Goal: Task Accomplishment & Management: Complete application form

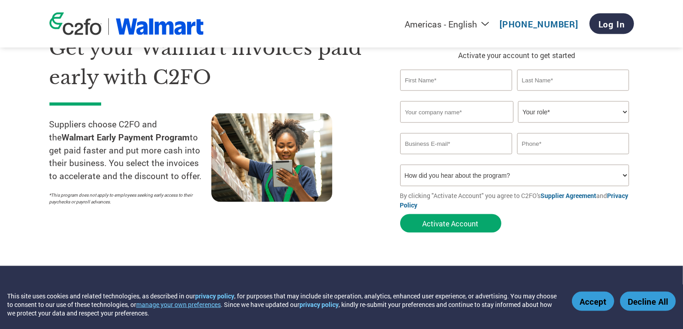
scroll to position [58, 0]
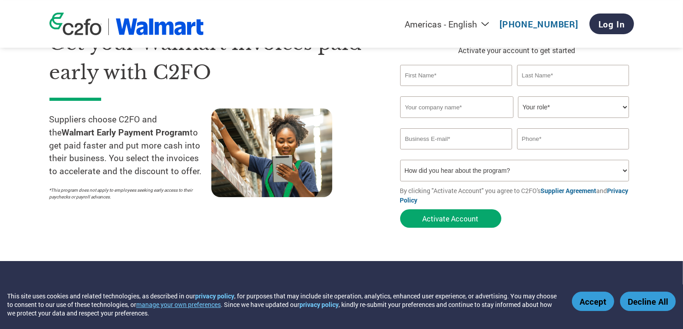
click at [418, 72] on input "text" at bounding box center [456, 75] width 112 height 21
paste input "Kristi Booth"
drag, startPoint x: 420, startPoint y: 74, endPoint x: 514, endPoint y: 63, distance: 94.6
click at [513, 65] on input "Kristi Booth" at bounding box center [456, 75] width 112 height 21
type input "Kristi"
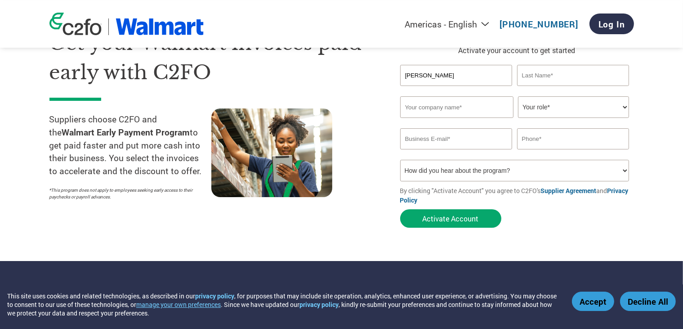
click at [559, 78] on input "text" at bounding box center [573, 75] width 112 height 21
paste input "Booth"
type input "Booth"
click at [433, 109] on input "text" at bounding box center [456, 107] width 113 height 22
paste input "Quest Medical"
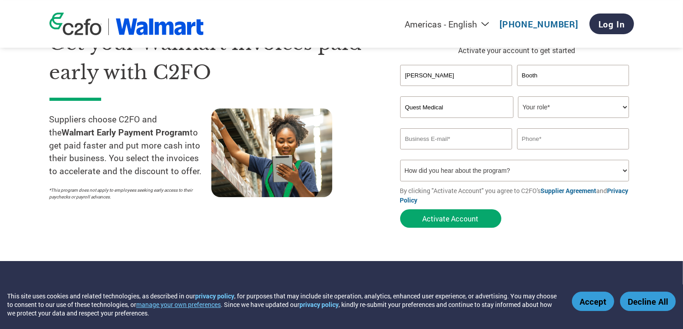
type input "Quest Medical"
click at [518, 96] on select "Your role* CFO Controller Credit Manager Finance Director Treasurer CEO Preside…" at bounding box center [573, 107] width 111 height 22
select select "OFFICE_MANAGER"
click option "Office Manager" at bounding box center [0, 0] width 0 height 0
click at [449, 139] on input "email" at bounding box center [456, 138] width 112 height 21
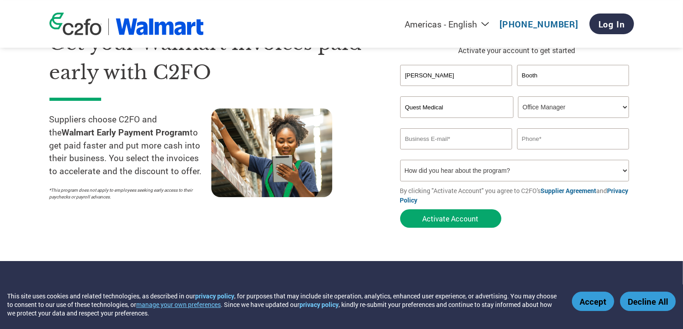
paste input "kristi@questmediical.com"
type input "kristi@questmediical.com"
click at [548, 138] on input "text" at bounding box center [573, 138] width 112 height 21
paste input "(984) 230-2440"
type input "(984) 230-2440"
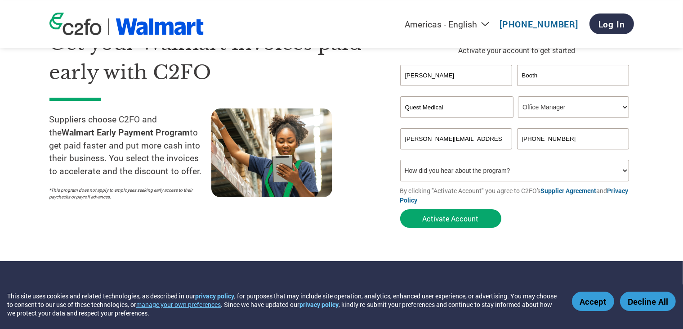
click at [400, 160] on select "How did you hear about the program? Received a letter Email Social Media Online…" at bounding box center [514, 171] width 229 height 22
select select "Social Media"
click option "Social Media" at bounding box center [0, 0] width 0 height 0
click at [458, 215] on button "Activate Account" at bounding box center [450, 218] width 101 height 18
click at [406, 139] on input "kristi@questmediical.com" at bounding box center [456, 138] width 112 height 21
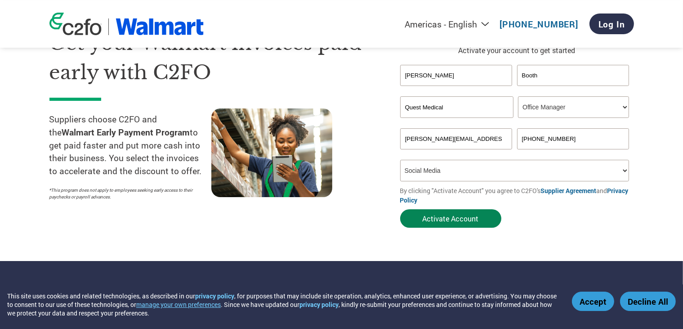
click at [434, 219] on button "Activate Account" at bounding box center [450, 218] width 101 height 18
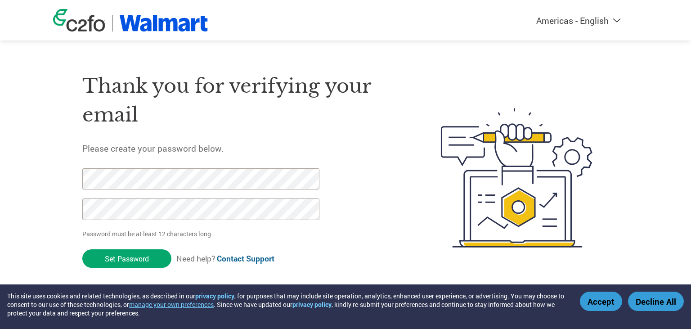
click at [37, 110] on div "Americas - English Américas - Español [GEOGRAPHIC_DATA] - Português Amériques -…" at bounding box center [345, 141] width 691 height 283
click at [30, 101] on div "Americas - English Américas - Español [GEOGRAPHIC_DATA] - Português Amériques -…" at bounding box center [345, 141] width 691 height 283
click at [126, 260] on input "Set Password" at bounding box center [126, 258] width 89 height 18
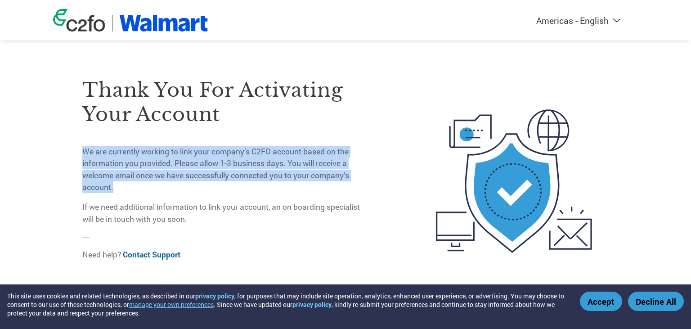
drag, startPoint x: 83, startPoint y: 144, endPoint x: 127, endPoint y: 181, distance: 57.5
click at [127, 181] on div "Thank you for activating your account We are currently working to link your com…" at bounding box center [224, 151] width 284 height 147
copy p "We are currently working to link your company’s C2FO account based on the infor…"
